Goal: Information Seeking & Learning: Learn about a topic

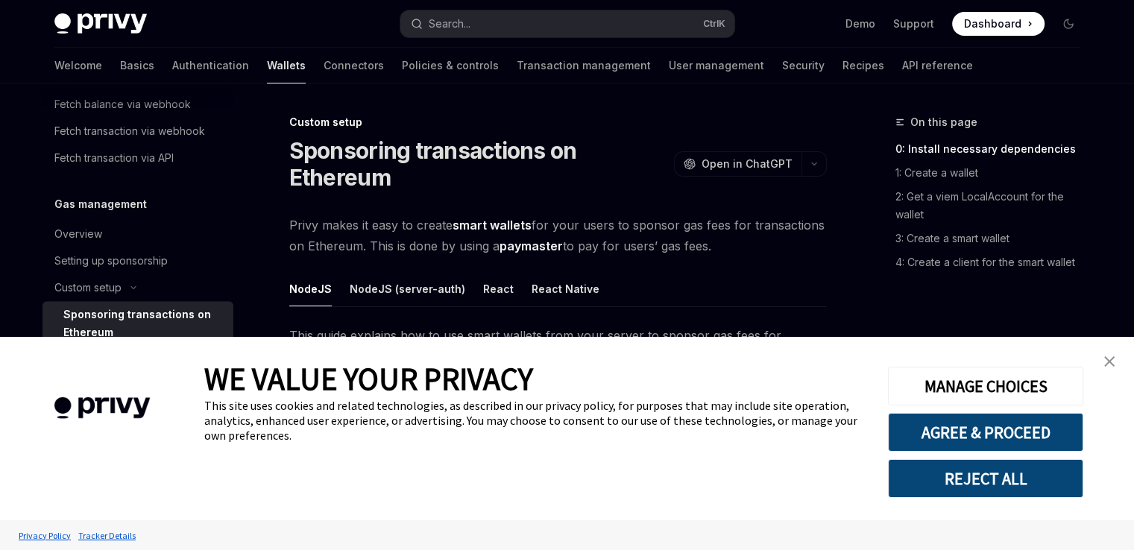
click at [981, 475] on button "REJECT ALL" at bounding box center [985, 478] width 195 height 39
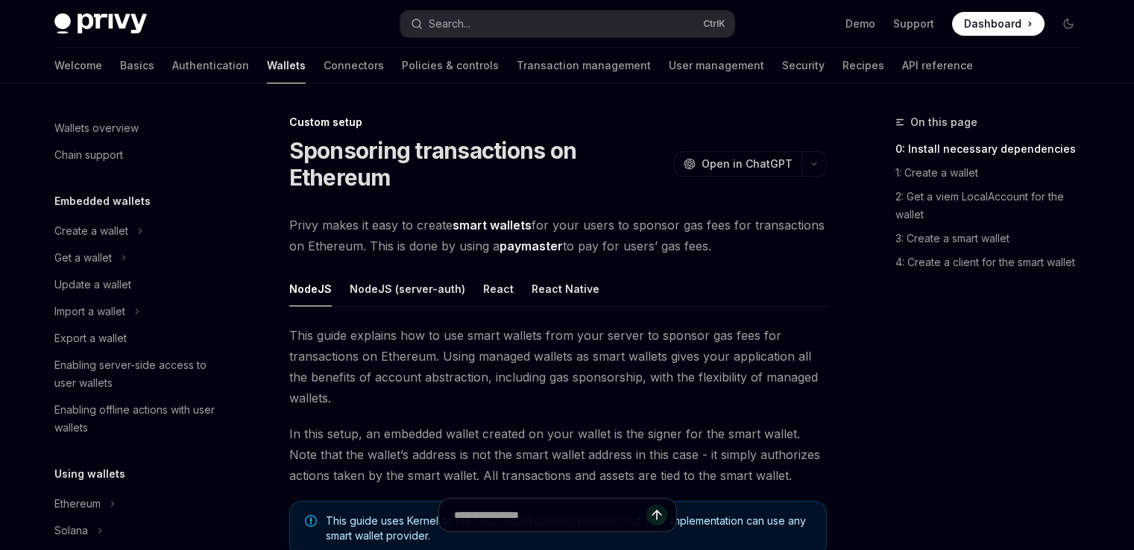
click at [418, 271] on button "NodeJS (server-auth)" at bounding box center [408, 288] width 116 height 35
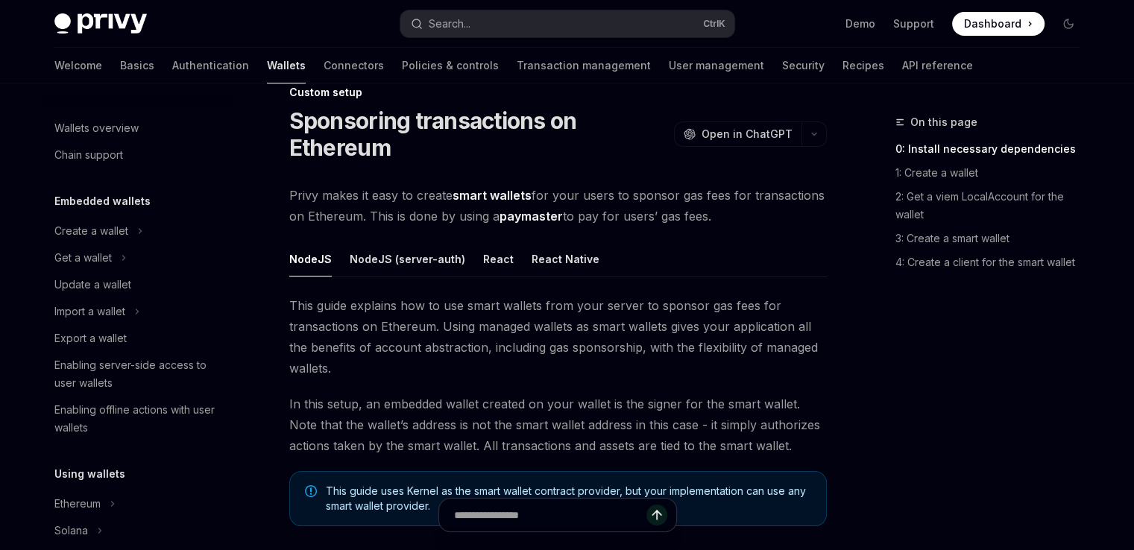
scroll to position [820, 0]
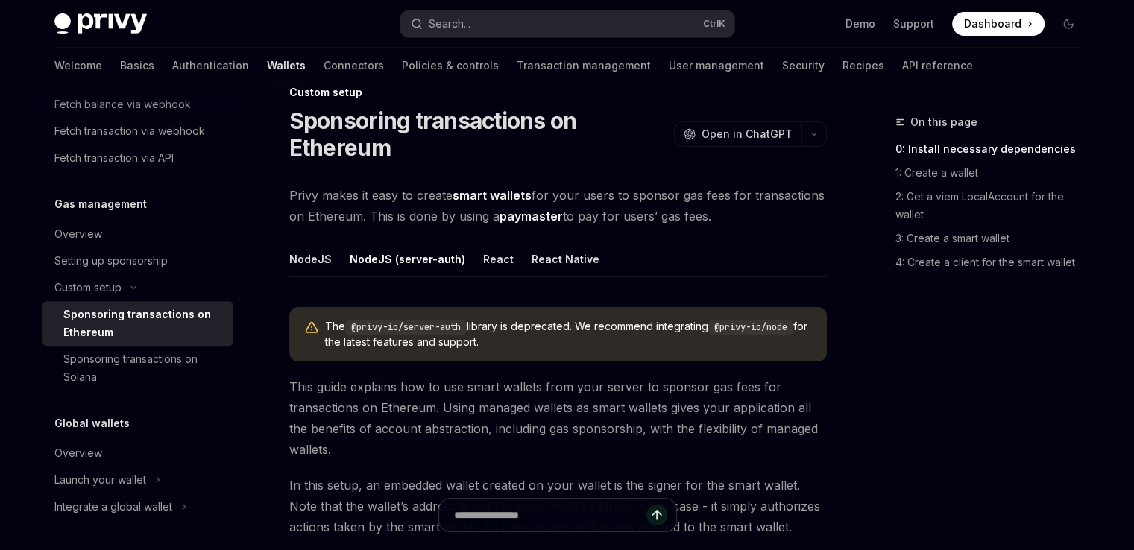
click at [513, 403] on span "This guide explains how to use smart wallets from your server to sponsor gas fe…" at bounding box center [558, 419] width 538 height 84
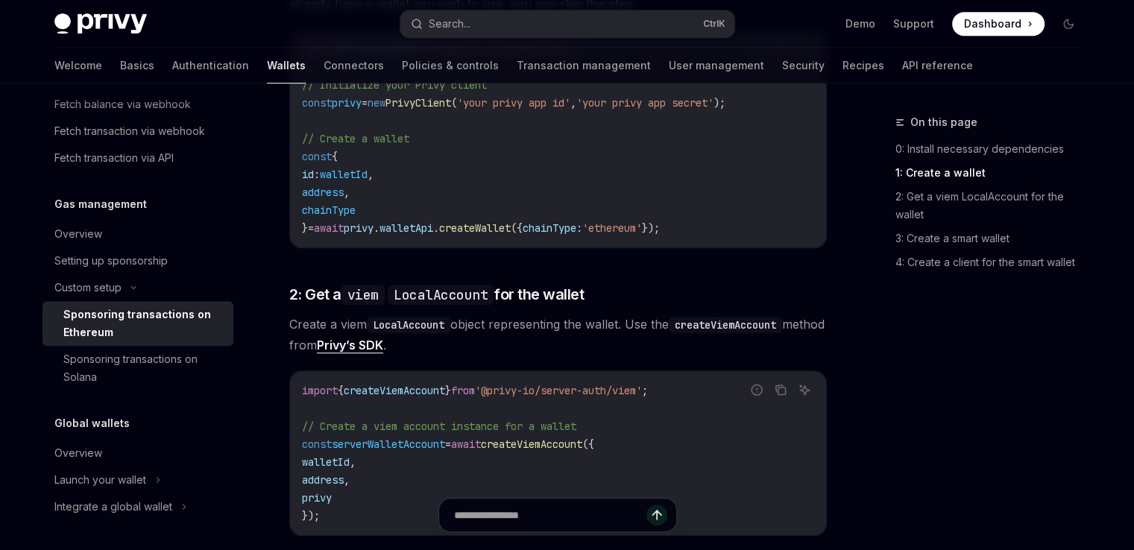
scroll to position [895, 0]
click at [756, 280] on div "The @privy-io/server-auth library is deprecated. We recommend integrating @priv…" at bounding box center [558, 488] width 538 height 2116
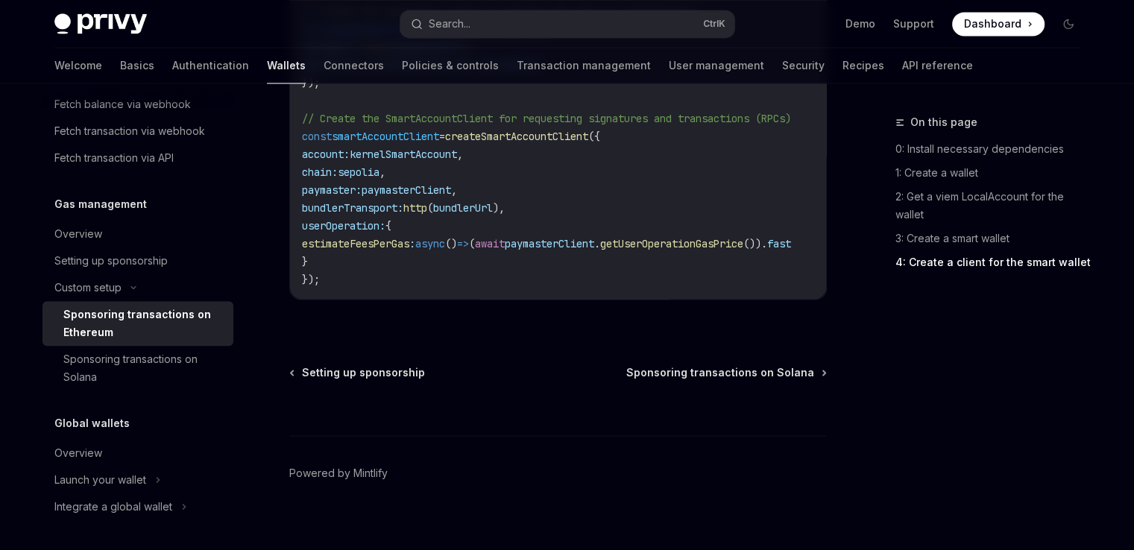
scroll to position [2135, 0]
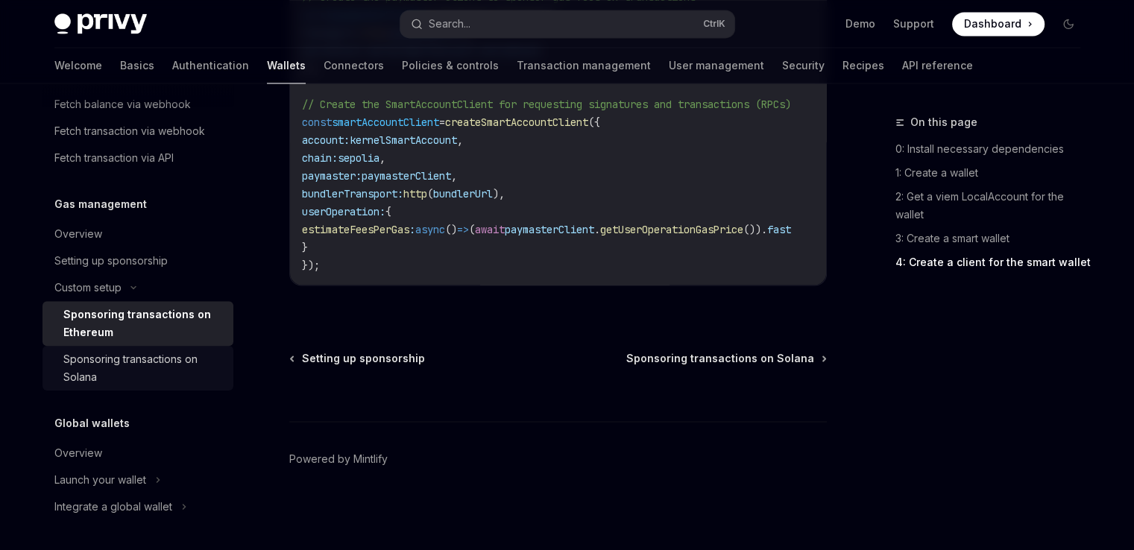
click at [160, 361] on div "Sponsoring transactions on Solana" at bounding box center [143, 369] width 161 height 36
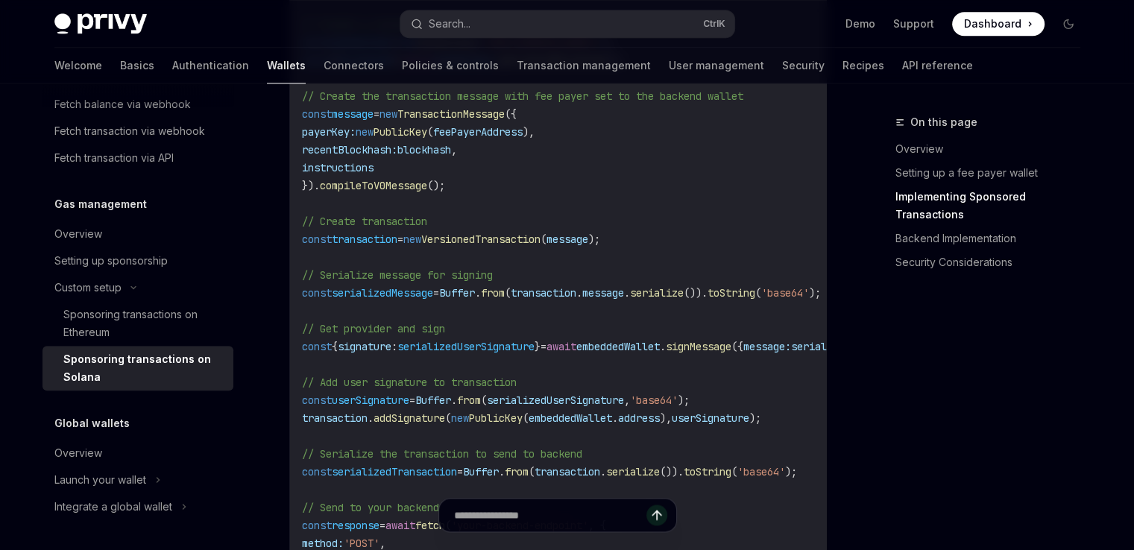
scroll to position [1671, 0]
click at [719, 367] on code "import { useWallets } from '@privy-io/react-auth/solana' ; import { Transaction…" at bounding box center [621, 202] width 638 height 1020
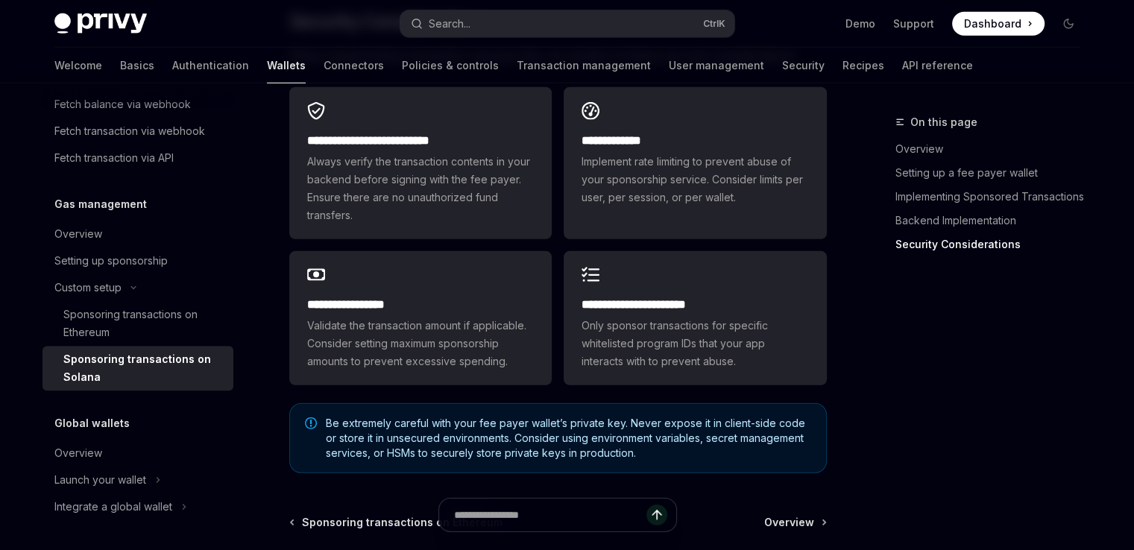
scroll to position [4206, 0]
click at [172, 57] on link "Authentication" at bounding box center [210, 66] width 77 height 36
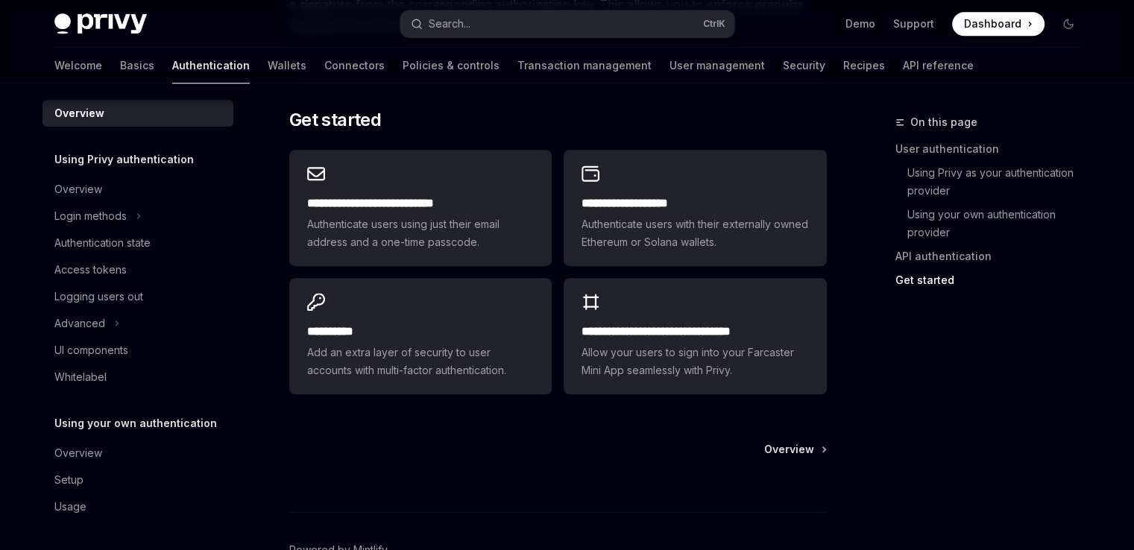
scroll to position [1253, 0]
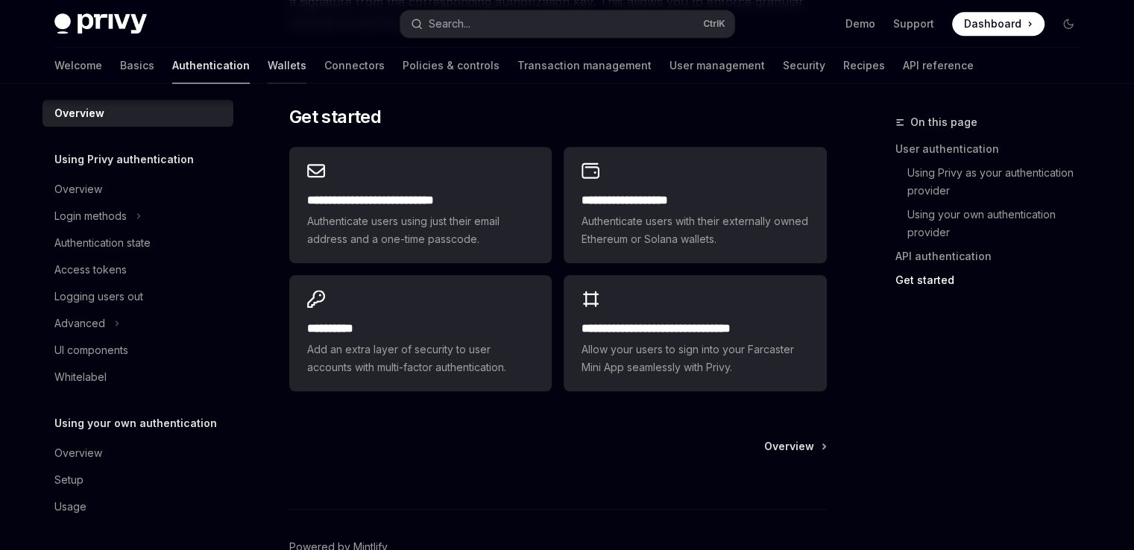
click at [268, 64] on link "Wallets" at bounding box center [287, 66] width 39 height 36
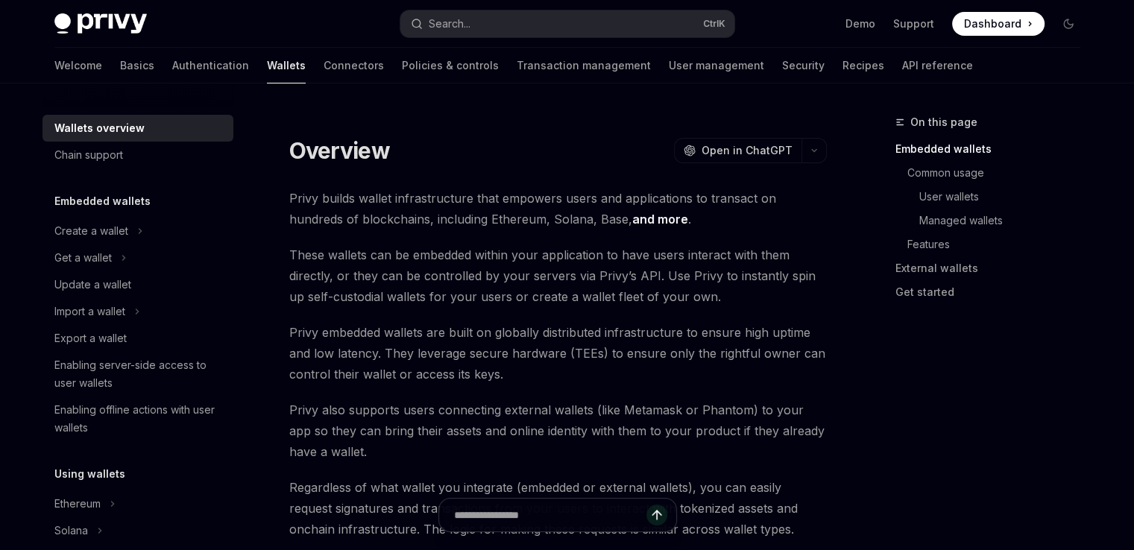
click at [418, 285] on span "These wallets can be embedded within your application to have users interact wi…" at bounding box center [558, 276] width 538 height 63
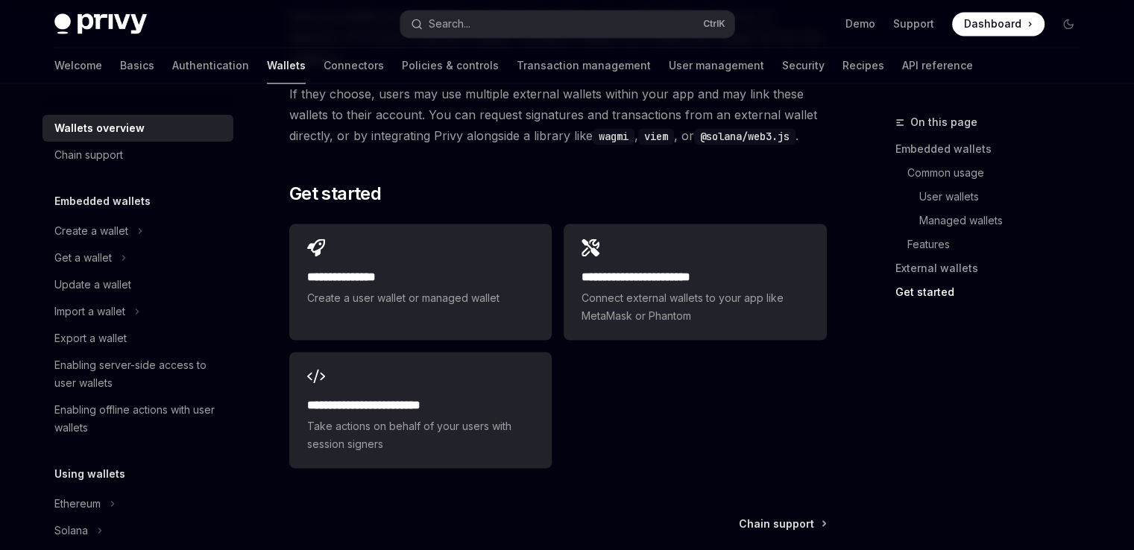
scroll to position [2387, 0]
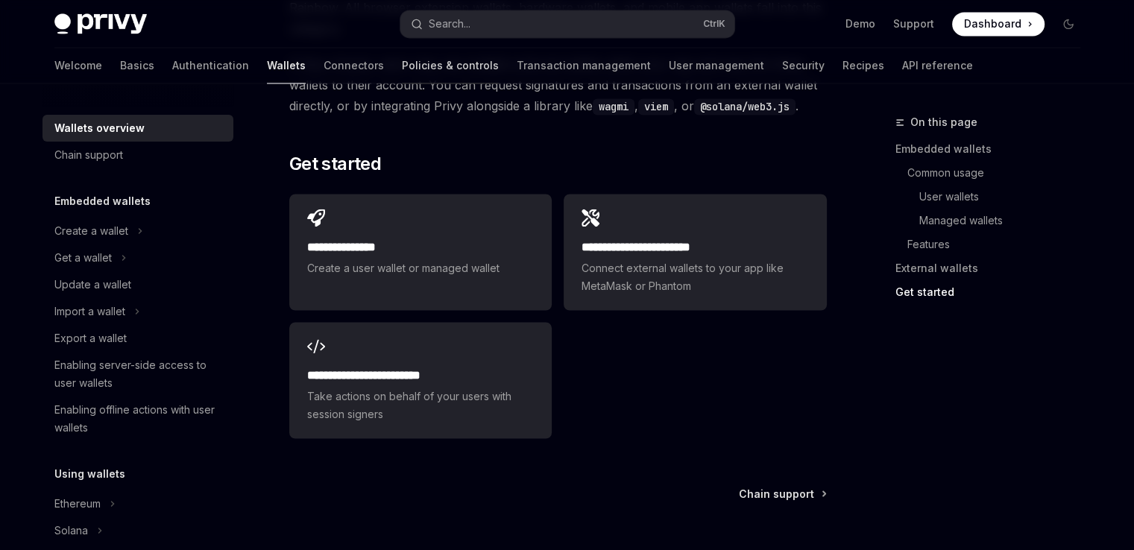
click at [402, 66] on link "Policies & controls" at bounding box center [450, 66] width 97 height 36
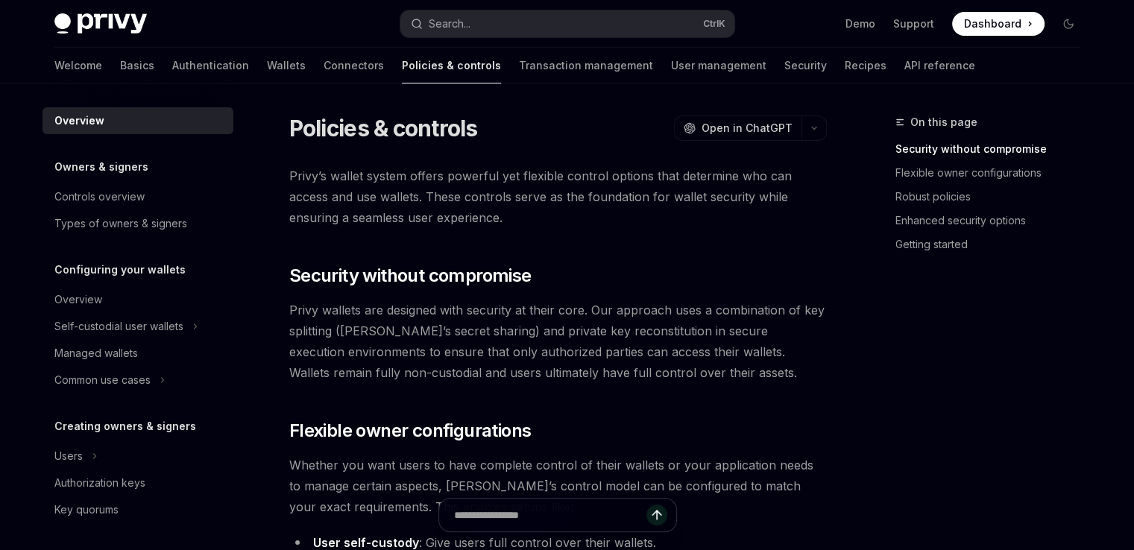
click at [618, 383] on span "Privy wallets are designed with security at their core. Our approach uses a com…" at bounding box center [558, 342] width 538 height 84
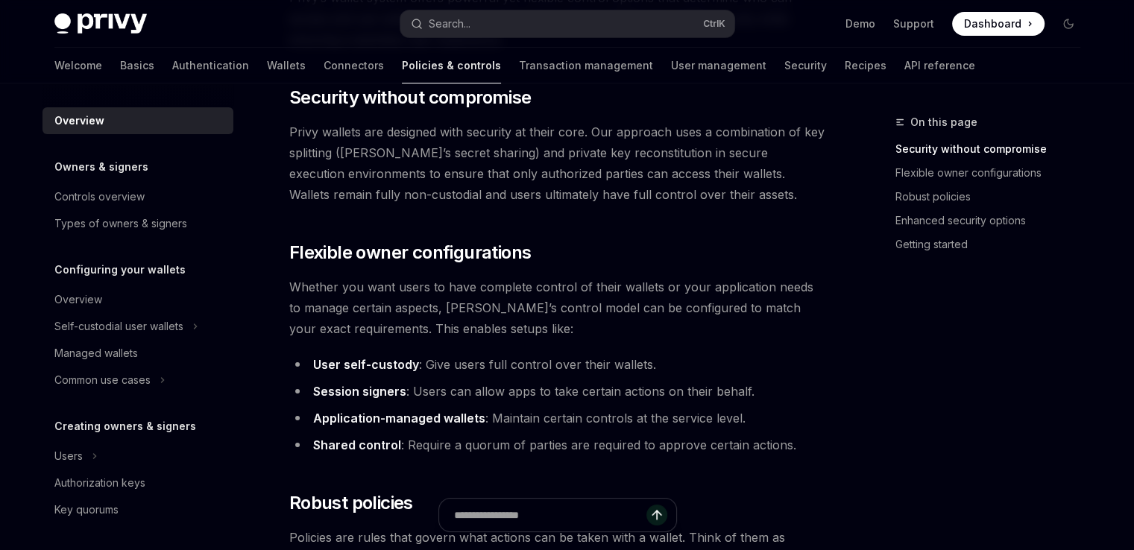
scroll to position [179, 0]
click at [352, 390] on strong "Session signers" at bounding box center [359, 390] width 93 height 15
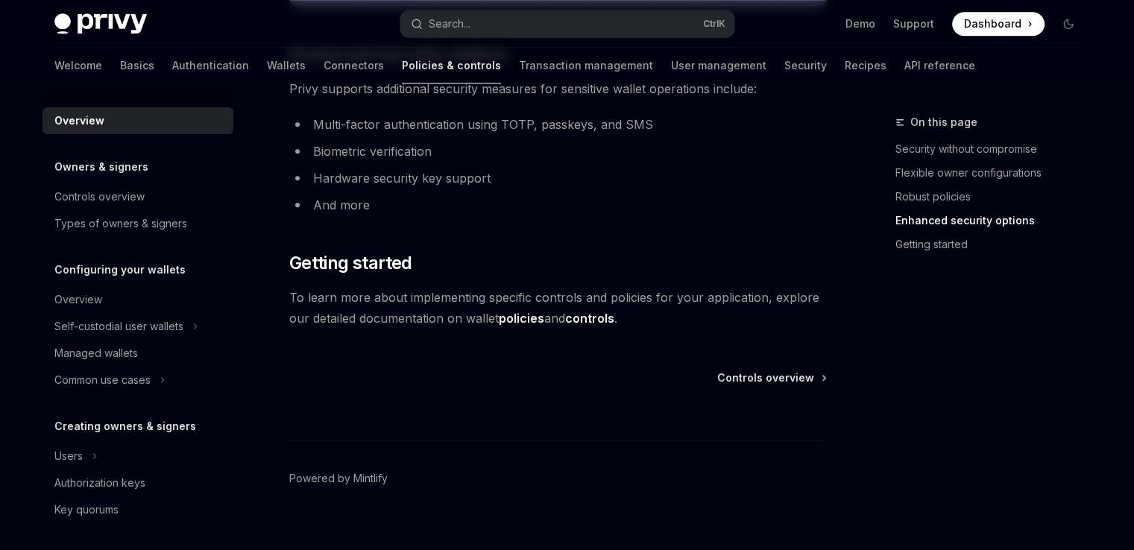
scroll to position [1361, 0]
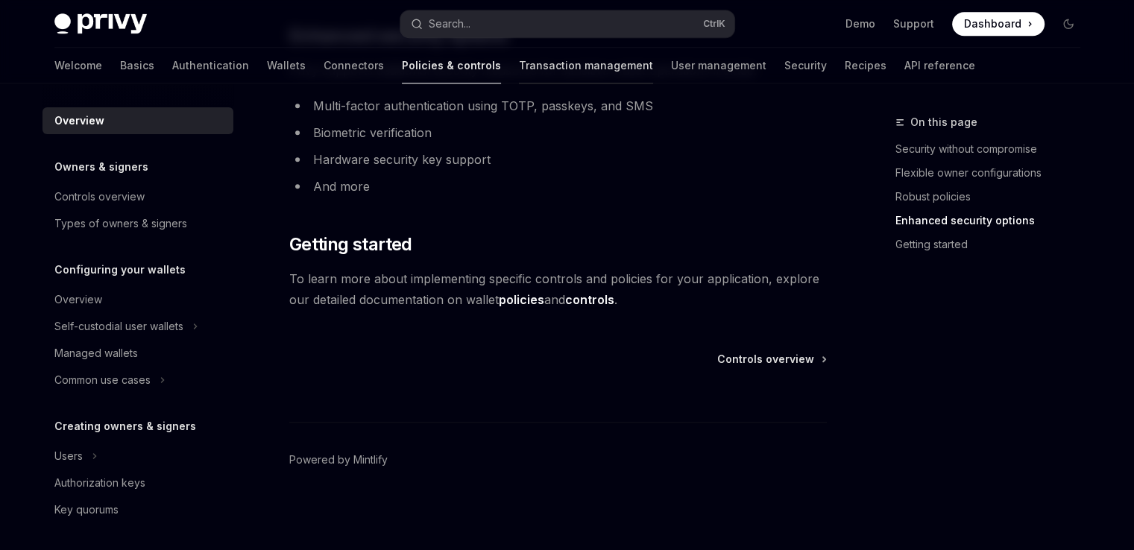
click at [519, 64] on link "Transaction management" at bounding box center [586, 66] width 134 height 36
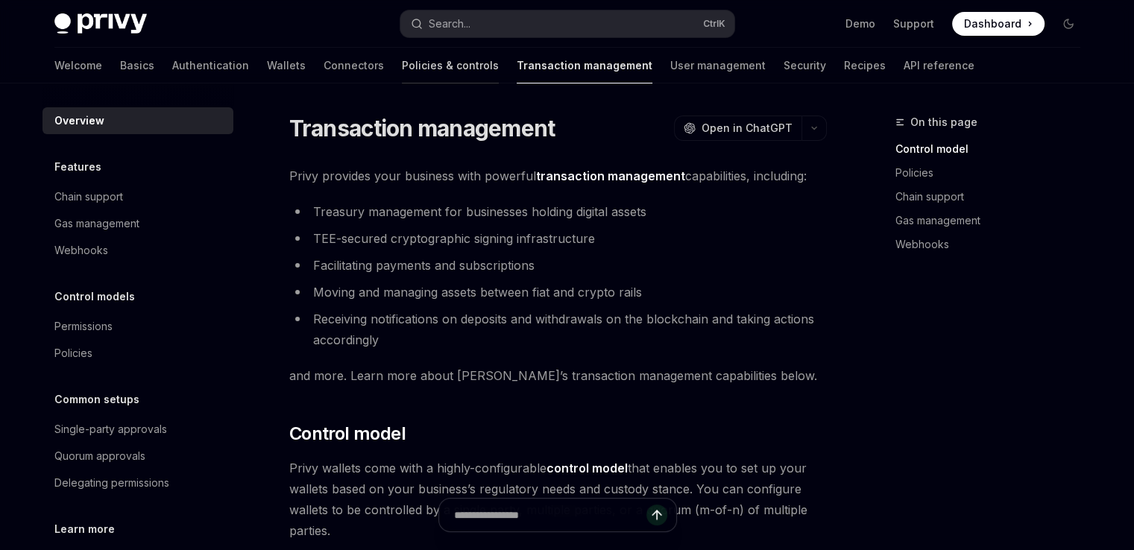
click at [402, 66] on link "Policies & controls" at bounding box center [450, 66] width 97 height 36
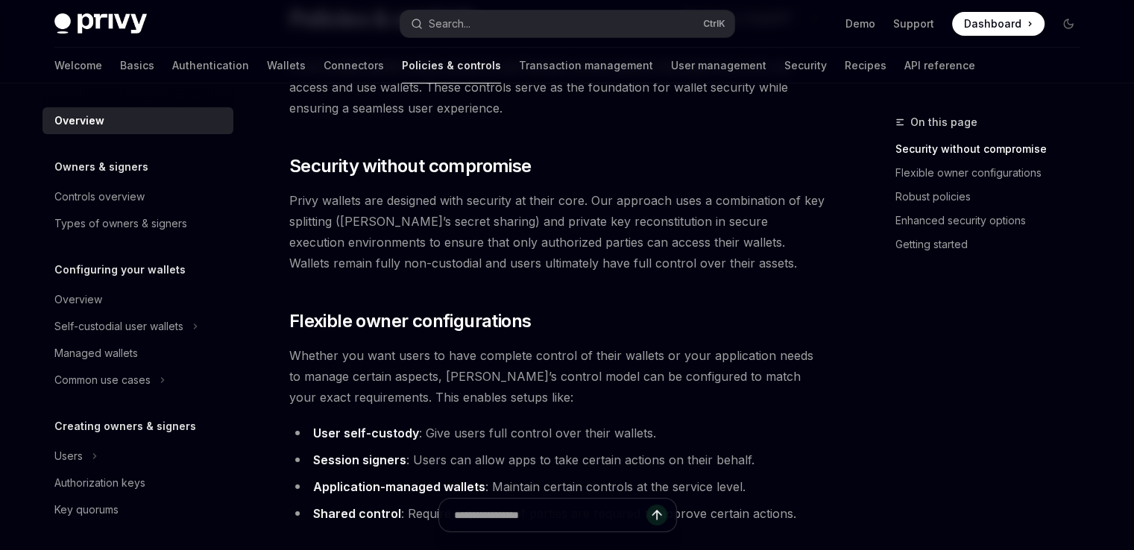
scroll to position [89, 0]
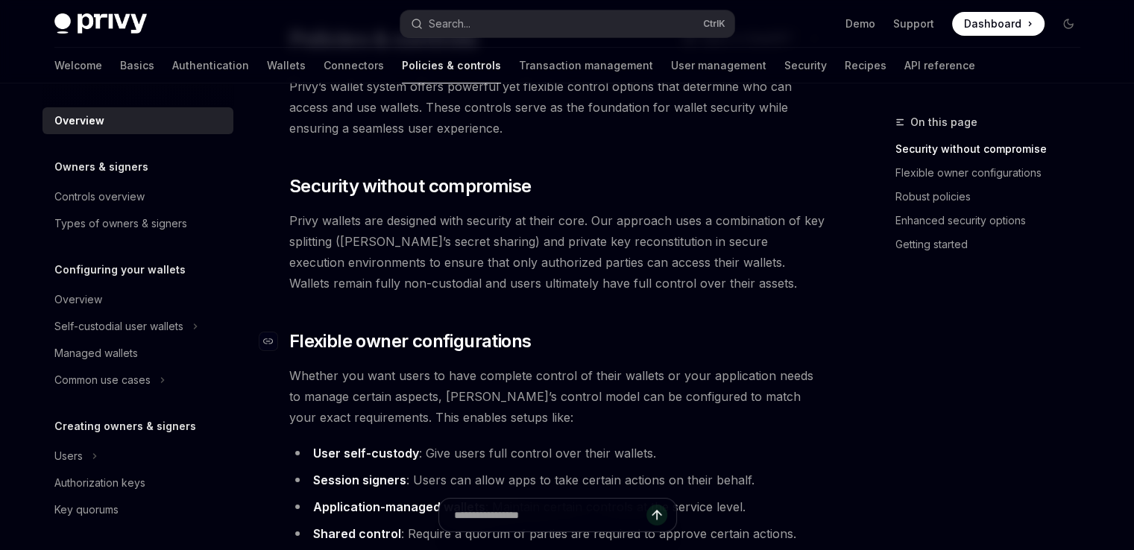
click at [347, 343] on span "Flexible owner configurations" at bounding box center [410, 342] width 242 height 24
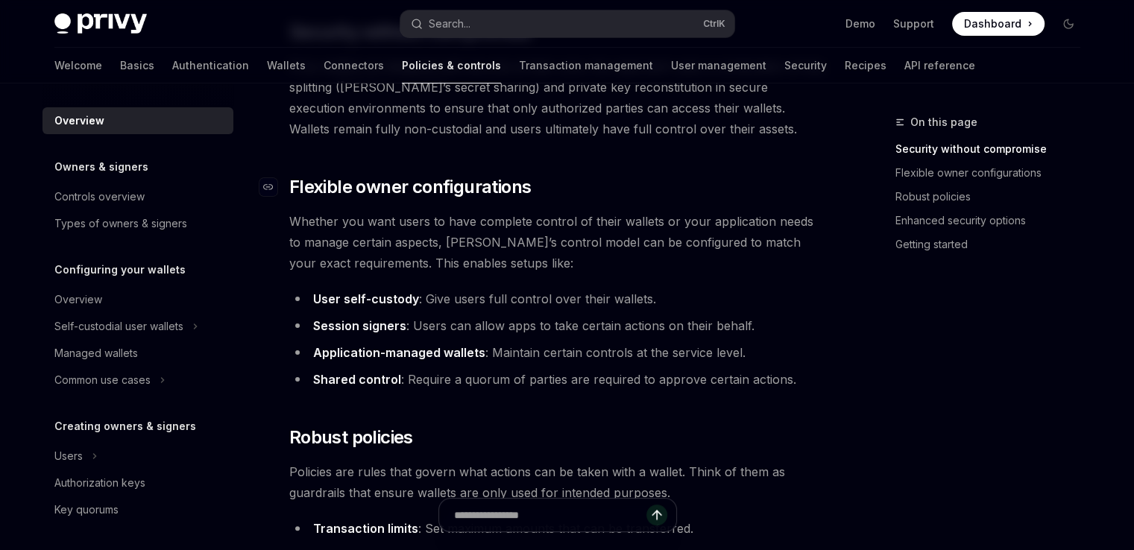
scroll to position [305, 0]
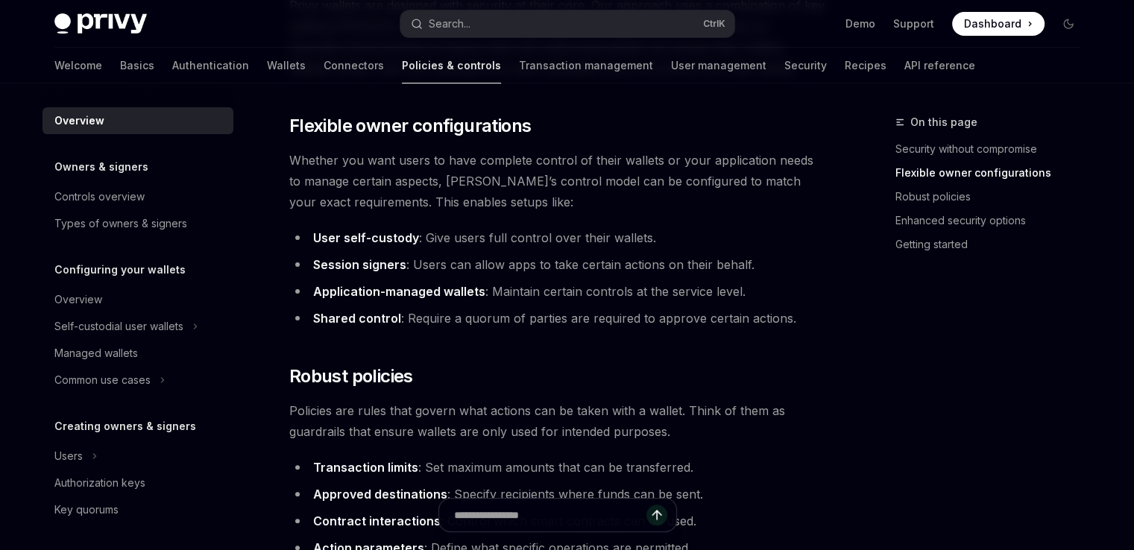
click at [360, 287] on strong "Application-managed wallets" at bounding box center [399, 291] width 172 height 15
click at [406, 288] on strong "Application-managed wallets" at bounding box center [399, 291] width 172 height 15
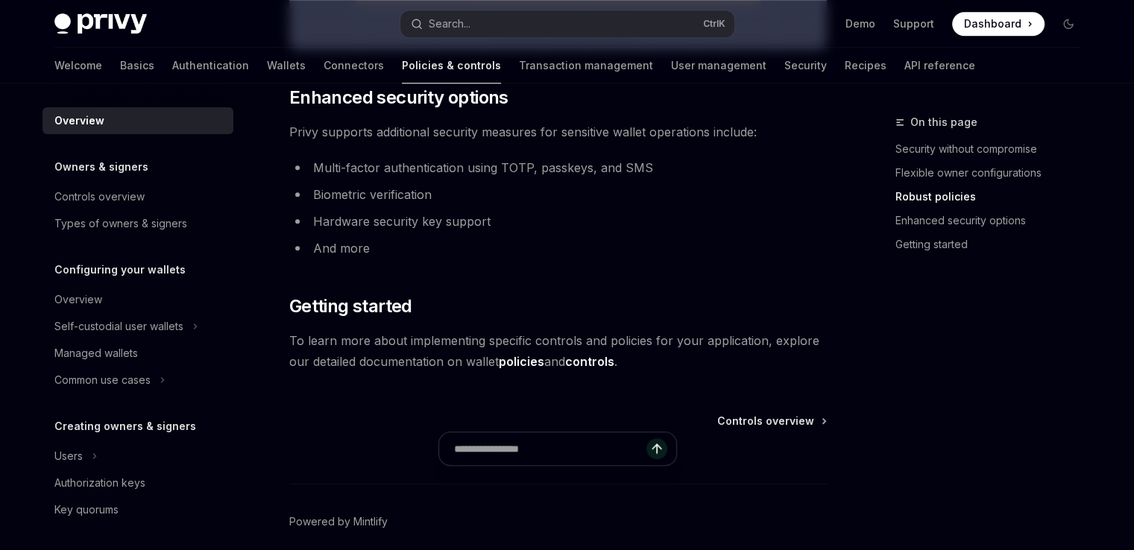
scroll to position [1319, 0]
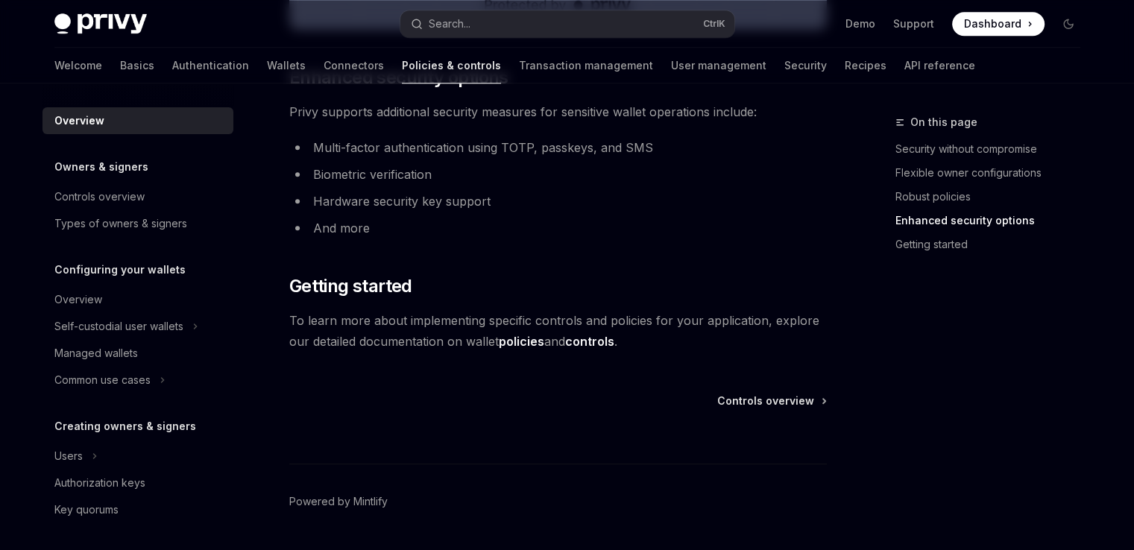
click at [521, 342] on link "policies" at bounding box center [521, 342] width 45 height 16
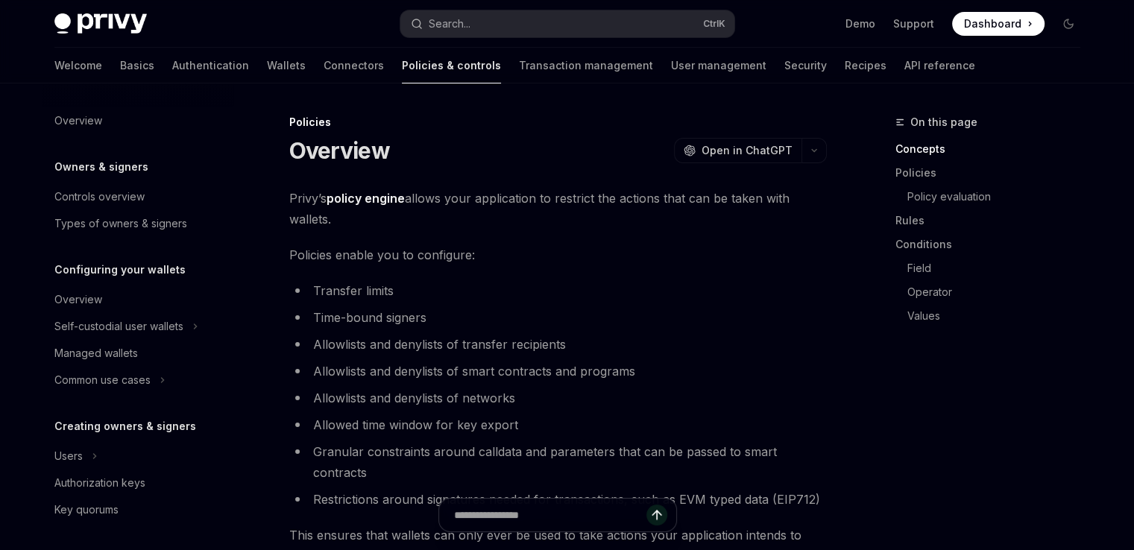
scroll to position [500, 0]
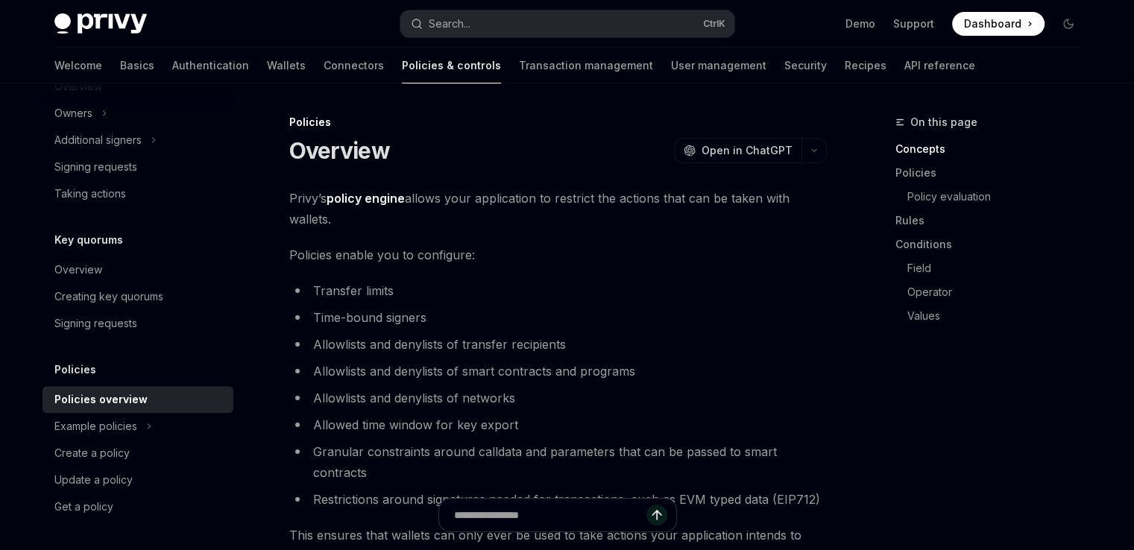
click at [557, 280] on li "Transfer limits" at bounding box center [558, 290] width 538 height 21
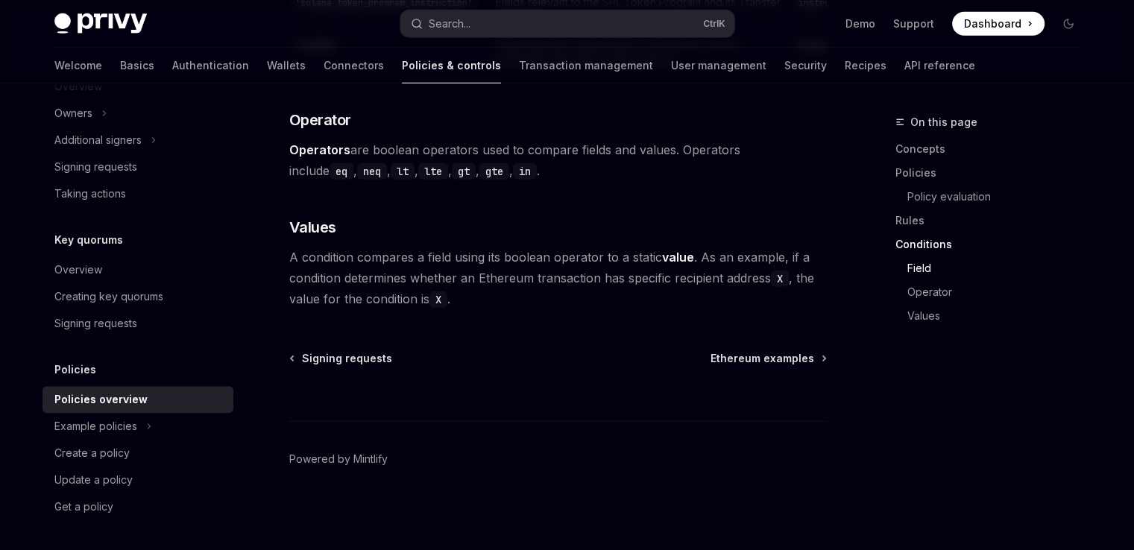
scroll to position [4679, 0]
click at [92, 17] on img at bounding box center [100, 23] width 92 height 21
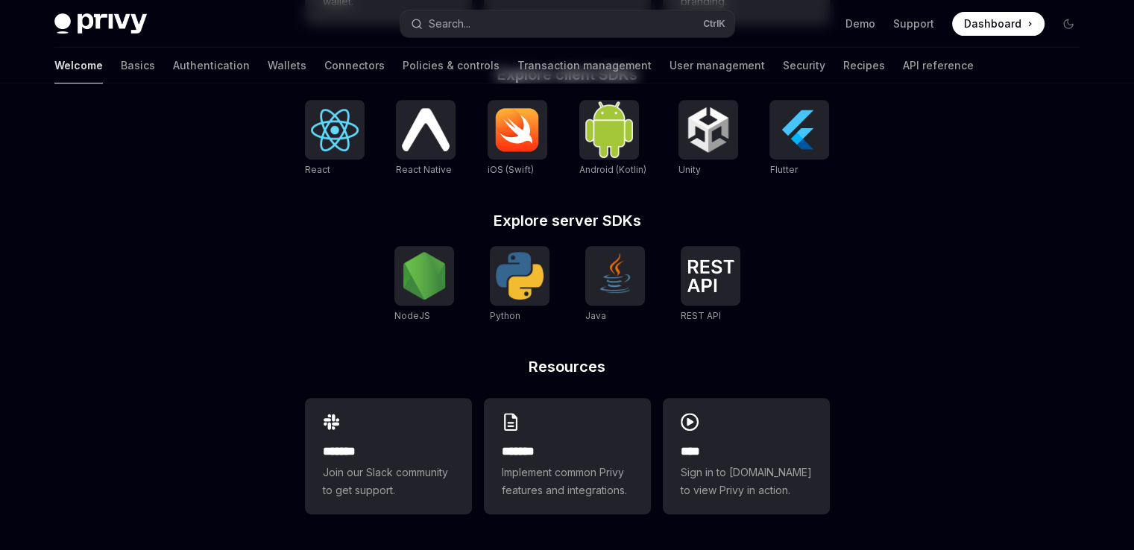
type textarea "*"
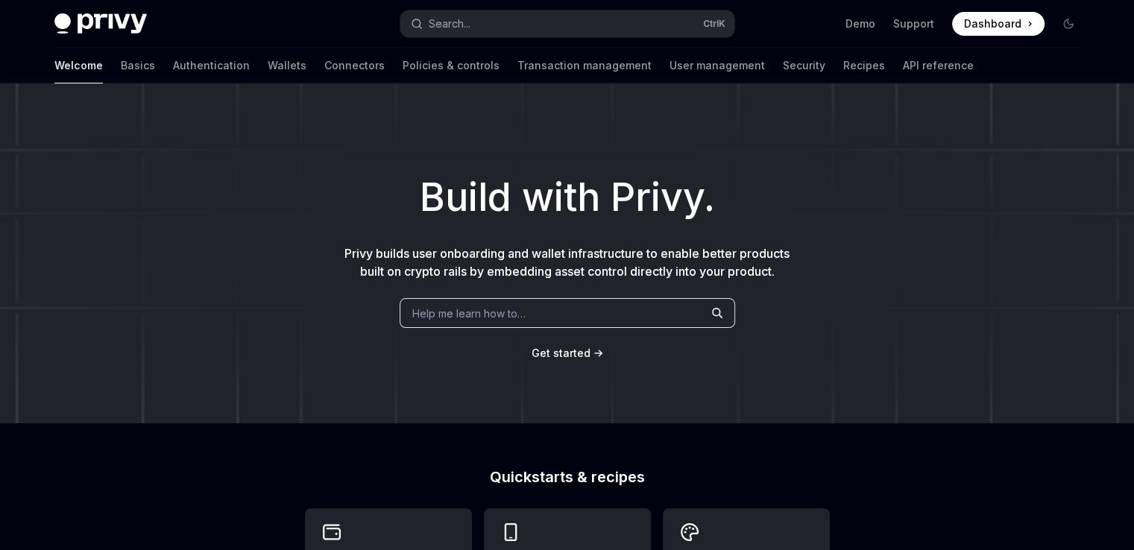
click at [176, 251] on div "Build with Privy. Privy builds user onboarding and wallet infrastructure to ena…" at bounding box center [567, 254] width 1134 height 340
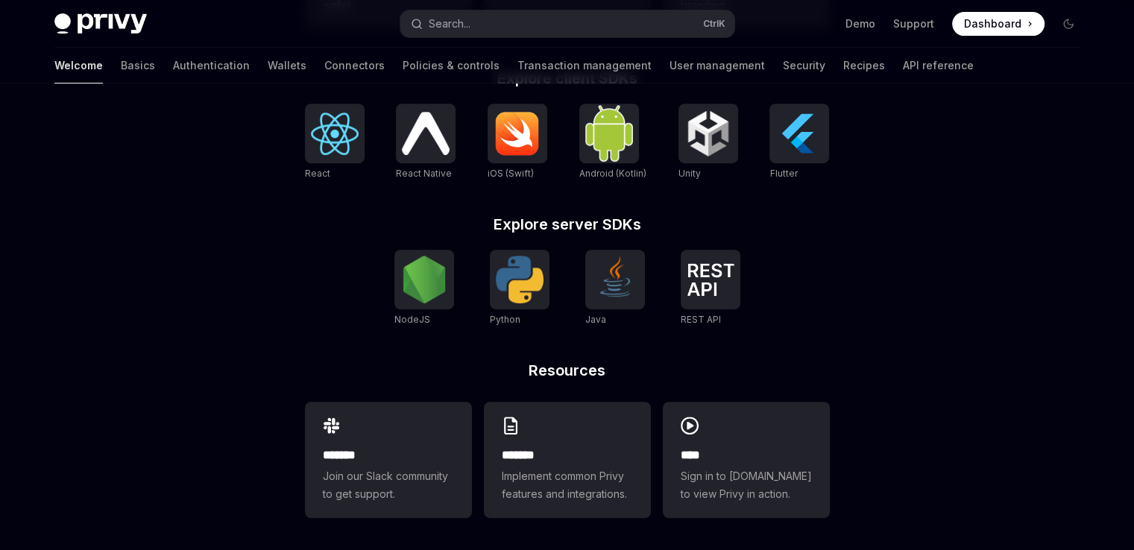
scroll to position [635, 0]
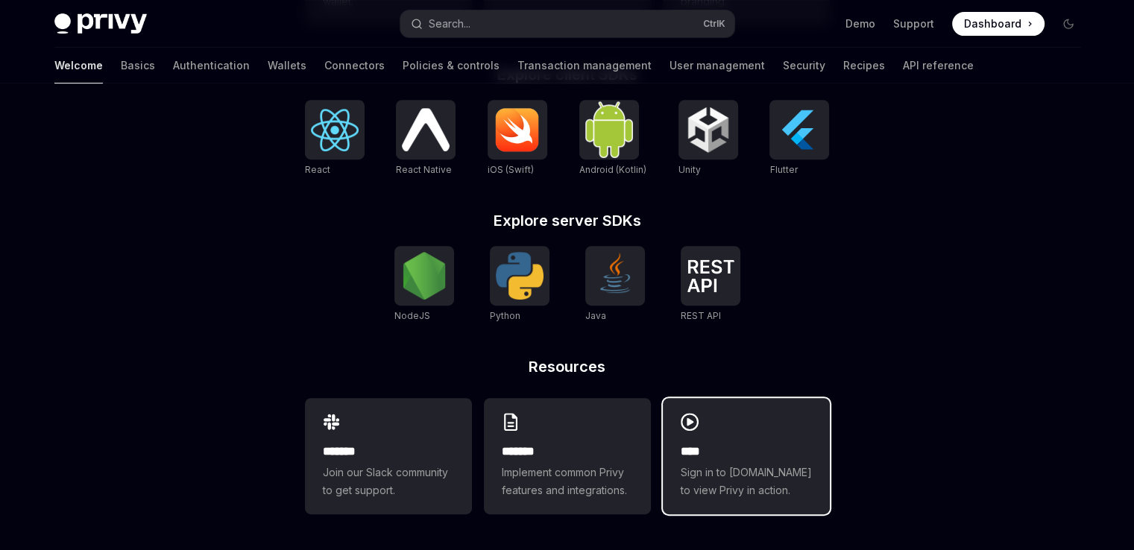
click at [790, 413] on div "**** Sign in to demo.privy.io to view Privy in action." at bounding box center [746, 456] width 167 height 116
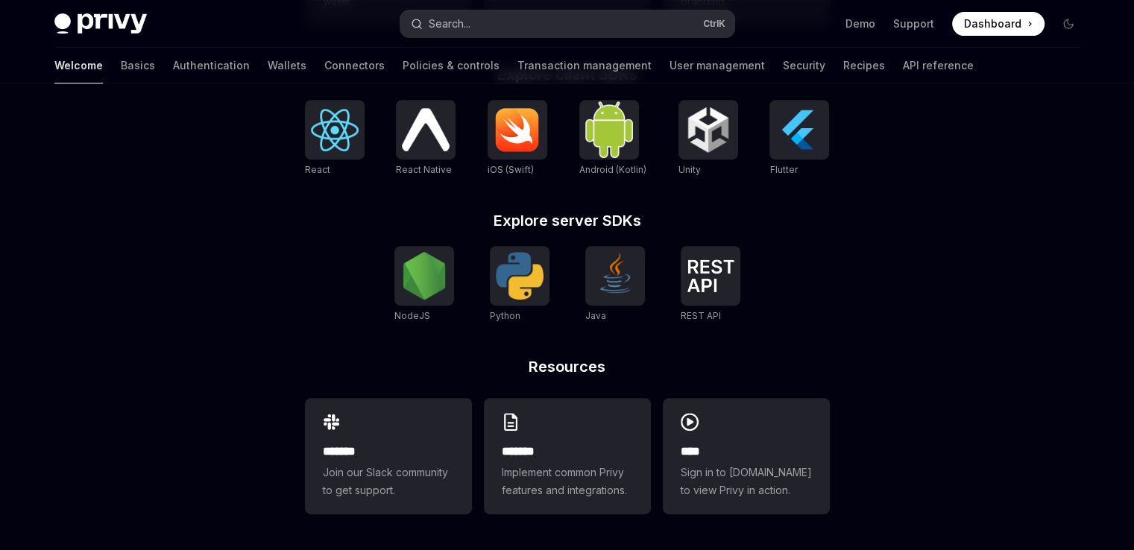
click at [491, 24] on button "Search... Ctrl K" at bounding box center [568, 23] width 334 height 27
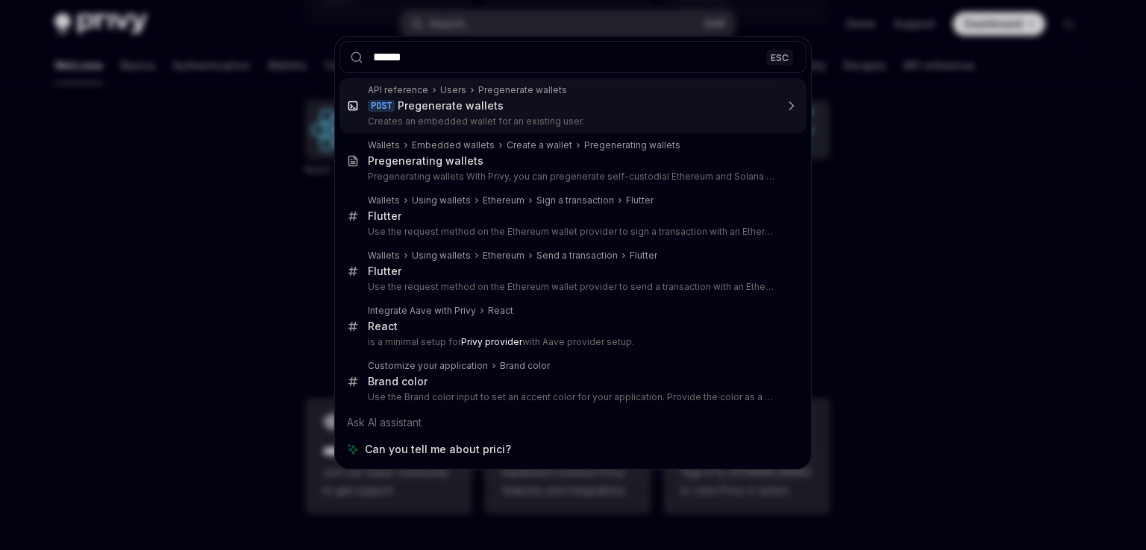
type input "*******"
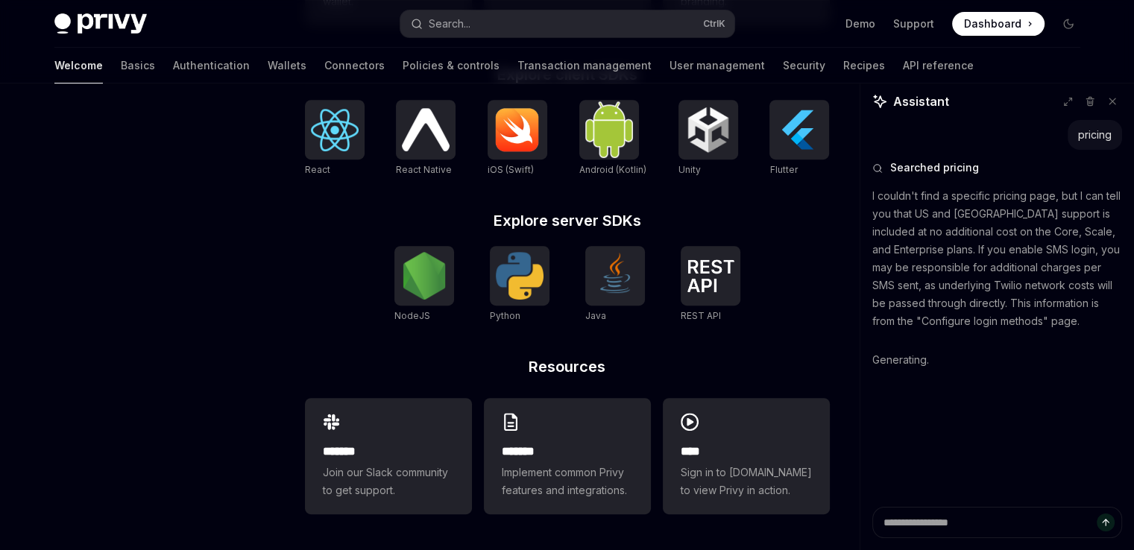
type textarea "*"
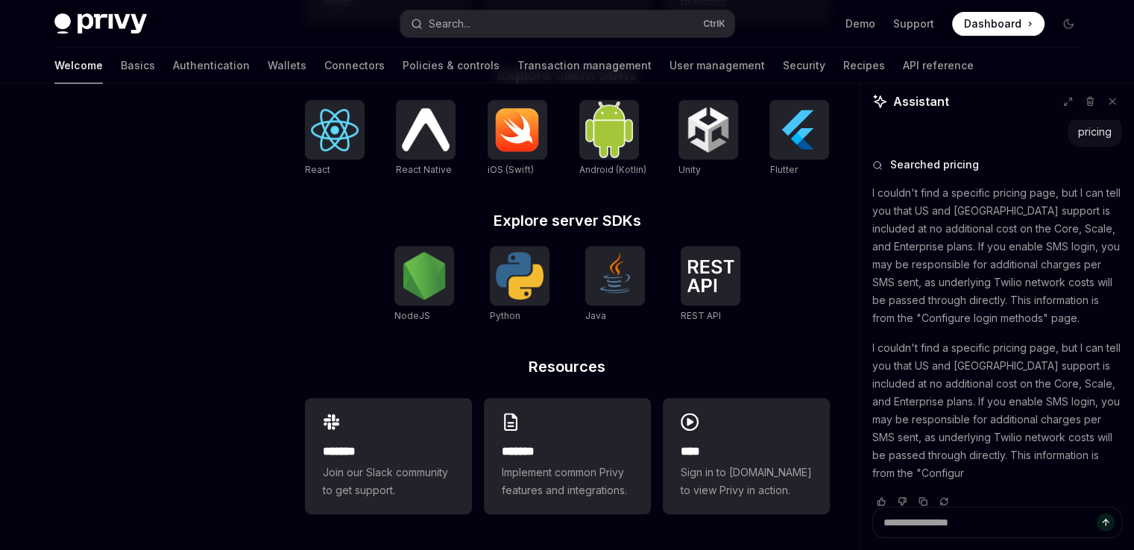
scroll to position [21, 0]
